Goal: Transaction & Acquisition: Book appointment/travel/reservation

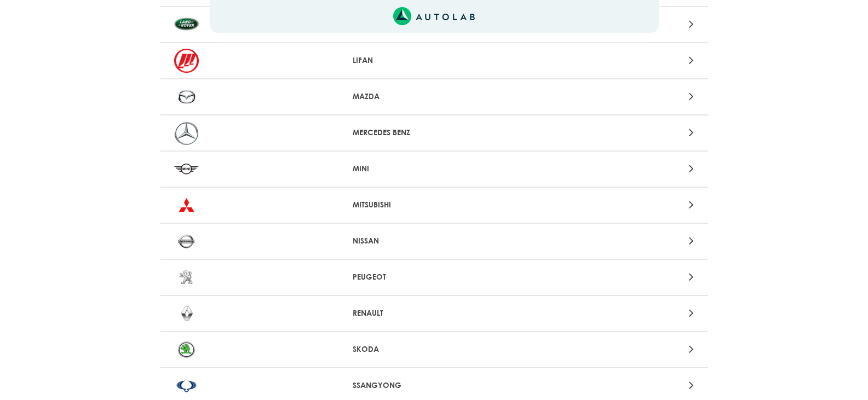
scroll to position [876, 0]
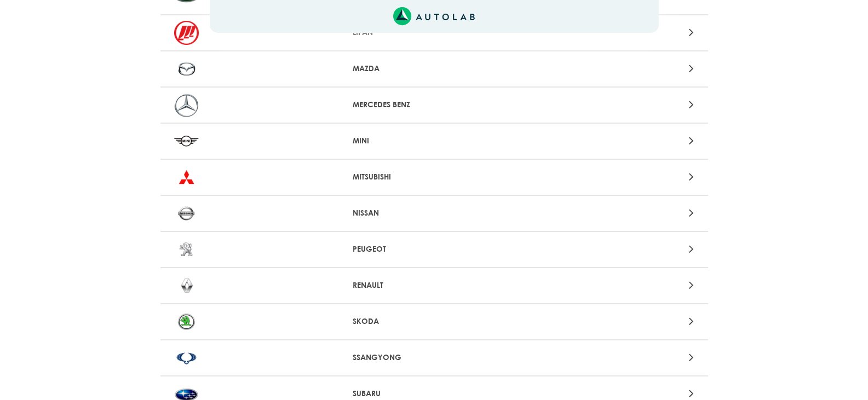
click at [356, 211] on p "NISSAN" at bounding box center [434, 212] width 163 height 11
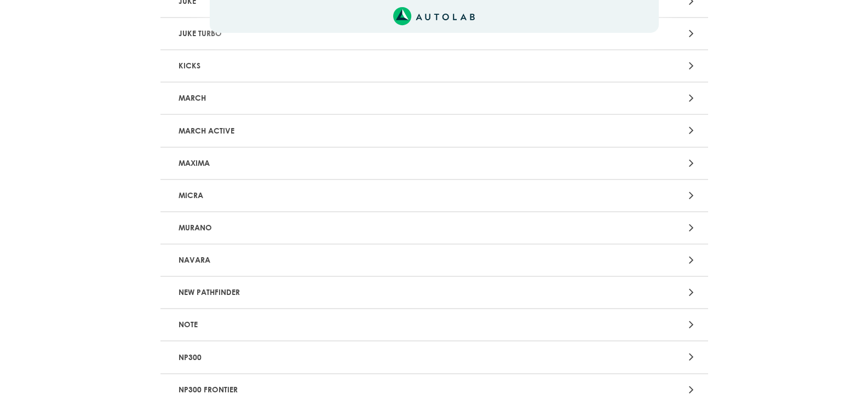
scroll to position [438, 0]
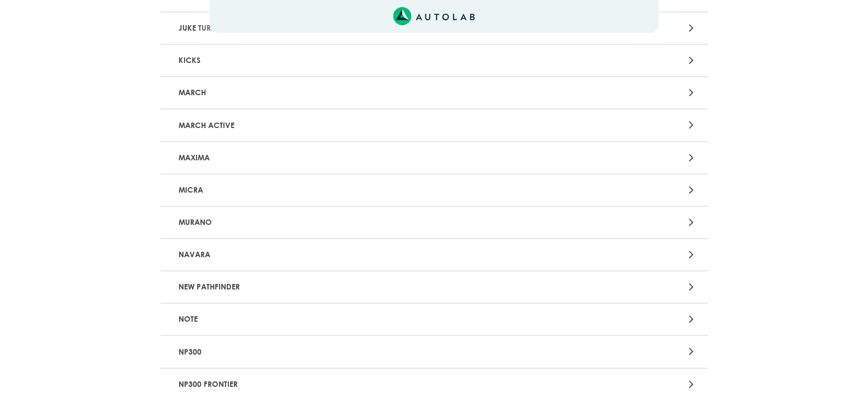
click at [222, 285] on p "NEW PATHFINDER" at bounding box center [344, 287] width 341 height 20
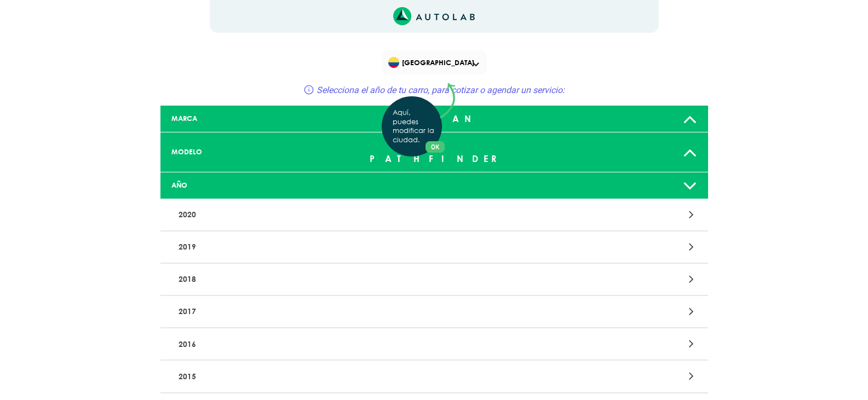
click at [227, 361] on div "Aquí, puedes modificar la ciudad. OK .aex,.bex{fill:none!important;stroke:#50c4…" at bounding box center [434, 200] width 868 height 400
click at [227, 366] on p "2015" at bounding box center [344, 376] width 341 height 20
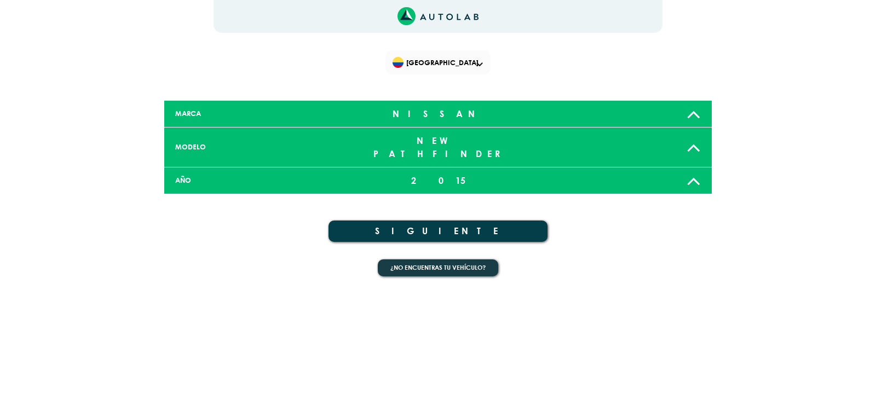
click at [435, 221] on button "SIGUIENTE" at bounding box center [437, 231] width 219 height 21
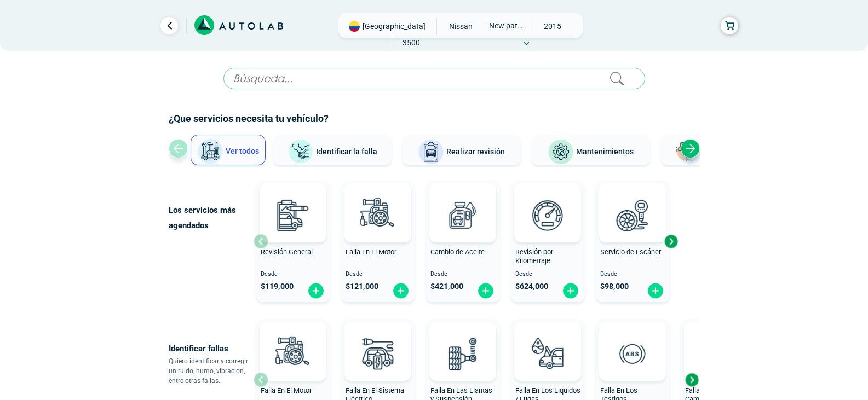
click at [608, 150] on span "Mantenimientos" at bounding box center [604, 151] width 57 height 9
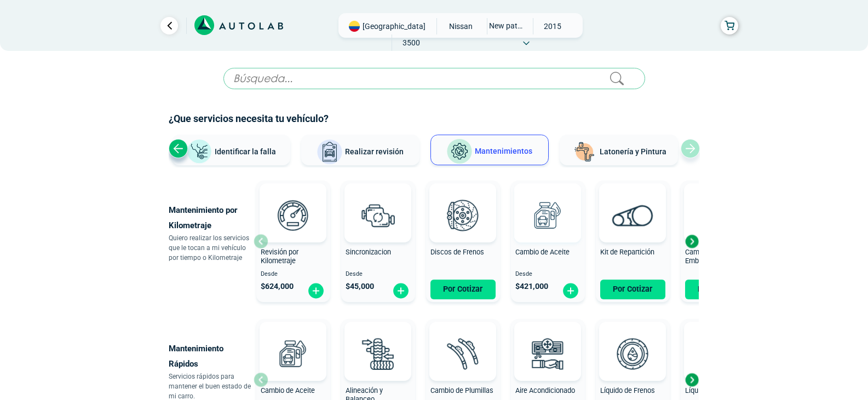
click at [550, 220] on img at bounding box center [547, 215] width 48 height 48
